Goal: Transaction & Acquisition: Purchase product/service

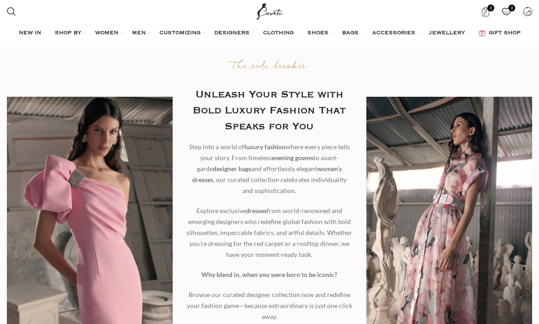
click at [18, 36] on input "Search" at bounding box center [70, 50] width 137 height 32
type input "Totems clutch"
click at [129, 43] on button "Search" at bounding box center [128, 50] width 21 height 32
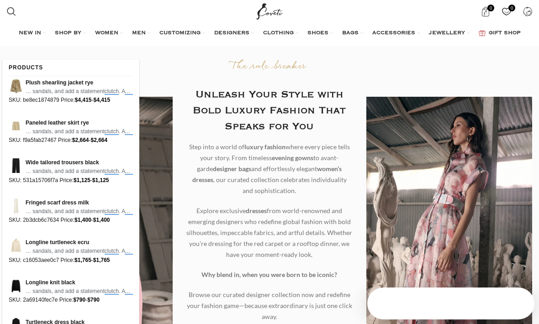
click at [31, 44] on input "Totems clutch" at bounding box center [70, 50] width 137 height 32
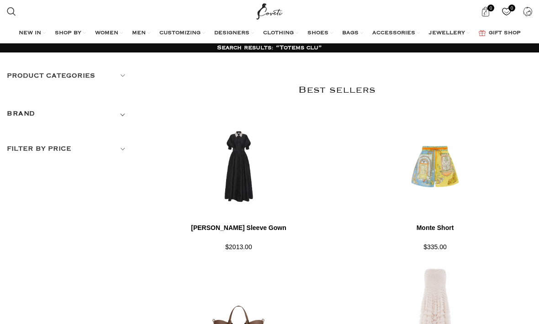
click at [29, 40] on input "Totems clu" at bounding box center [70, 50] width 137 height 32
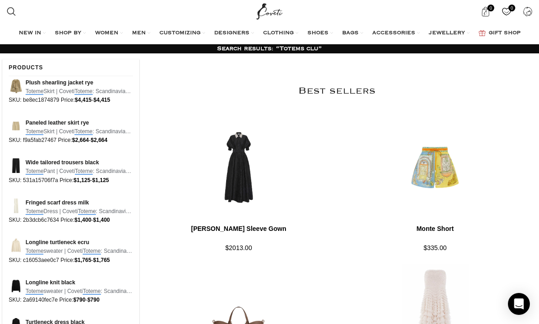
type input "Toteme"
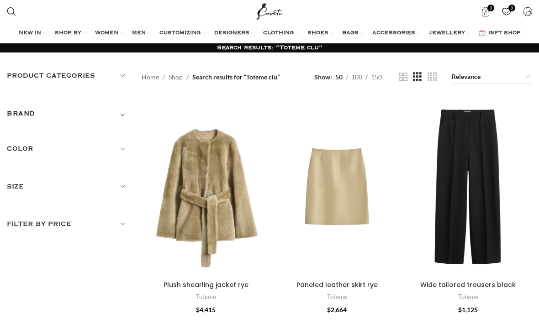
scroll to position [10, 0]
